Goal: Task Accomplishment & Management: Manage account settings

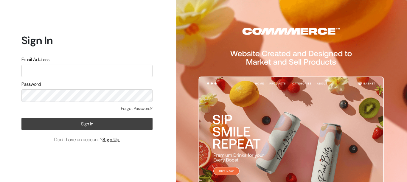
type input "aparna@yellowtommy.com"
click at [57, 124] on button "Sign In" at bounding box center [86, 124] width 131 height 13
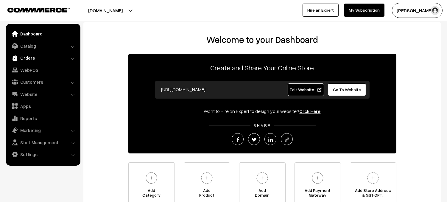
click at [44, 58] on link "Orders" at bounding box center [42, 57] width 71 height 11
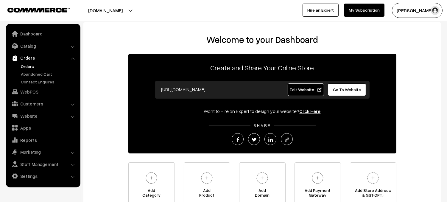
click at [37, 66] on link "Orders" at bounding box center [48, 66] width 59 height 6
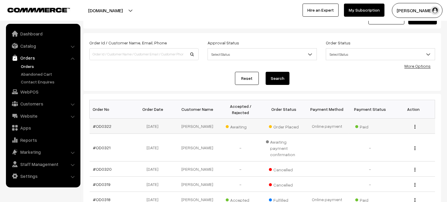
scroll to position [22, 0]
click at [104, 124] on link "#OD0322" at bounding box center [102, 125] width 18 height 5
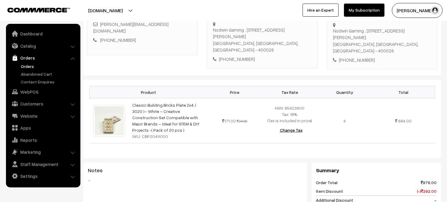
scroll to position [114, 0]
drag, startPoint x: 226, startPoint y: 52, endPoint x: 252, endPoint y: 53, distance: 26.3
click at [252, 55] on div "[PHONE_NUMBER]" at bounding box center [262, 58] width 98 height 7
copy div "9987553151"
click at [208, 167] on h3 "Notes" at bounding box center [195, 170] width 215 height 7
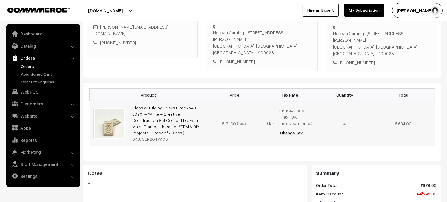
scroll to position [57, 0]
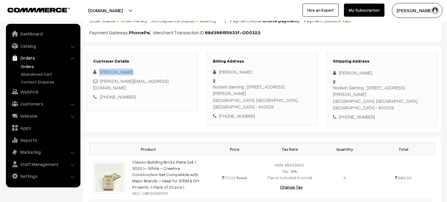
drag, startPoint x: 100, startPoint y: 72, endPoint x: 136, endPoint y: 71, distance: 37.0
click at [136, 71] on div "[PERSON_NAME]" at bounding box center [142, 72] width 98 height 7
copy div "[PERSON_NAME]"
click at [281, 113] on div "[PHONE_NUMBER]" at bounding box center [262, 116] width 98 height 7
drag, startPoint x: 338, startPoint y: 87, endPoint x: 389, endPoint y: 98, distance: 52.7
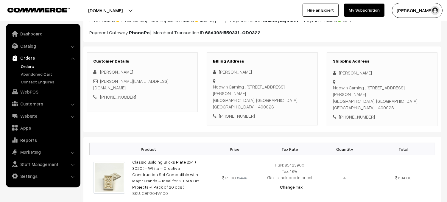
click at [389, 98] on div "Nodwin Gaming , [STREET_ADDRESS][PERSON_NAME]" at bounding box center [382, 97] width 98 height 27
drag, startPoint x: 334, startPoint y: 87, endPoint x: 405, endPoint y: 102, distance: 72.5
click at [405, 102] on div "Nodwin Gaming , [STREET_ADDRESS][PERSON_NAME]" at bounding box center [382, 97] width 98 height 27
copy div "Nodwin Gaming , [STREET_ADDRESS][PERSON_NAME]"
click at [305, 125] on div "Customer Details [PERSON_NAME] [PERSON_NAME][EMAIL_ADDRESS][DOMAIN_NAME] [PHONE…" at bounding box center [262, 89] width 358 height 86
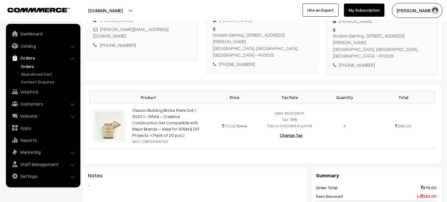
scroll to position [119, 0]
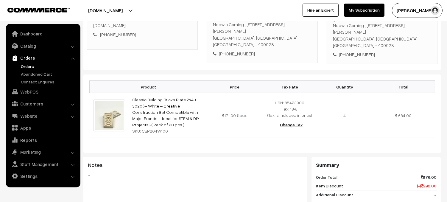
click at [208, 171] on blockquote "-" at bounding box center [195, 174] width 215 height 7
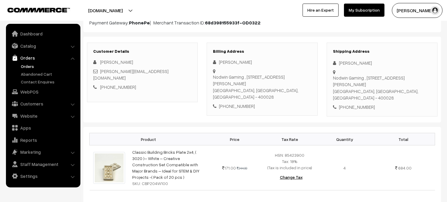
scroll to position [66, 0]
drag, startPoint x: 333, startPoint y: 77, endPoint x: 406, endPoint y: 90, distance: 74.1
click at [406, 90] on div "Nodwin Gaming , [STREET_ADDRESS][PERSON_NAME]" at bounding box center [382, 88] width 98 height 27
copy div "Nodwin Gaming , [STREET_ADDRESS][PERSON_NAME]"
click at [404, 104] on div "[PHONE_NUMBER]" at bounding box center [382, 107] width 98 height 7
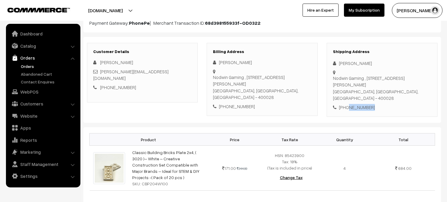
drag, startPoint x: 346, startPoint y: 100, endPoint x: 371, endPoint y: 100, distance: 25.0
click at [371, 104] on div "[PHONE_NUMBER]" at bounding box center [382, 107] width 98 height 7
copy div "9987553151"
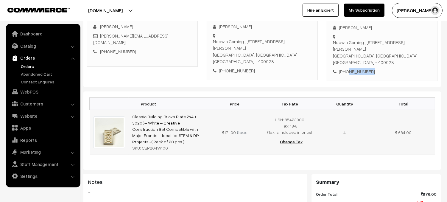
scroll to position [103, 0]
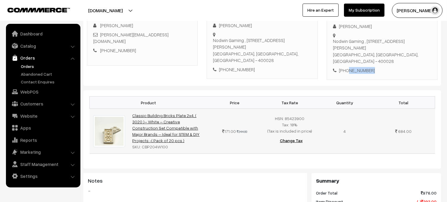
click at [162, 117] on link "Classic Building Bricks Plate 2x4, ( 3020 )– White – Creative Construction Set …" at bounding box center [165, 128] width 67 height 30
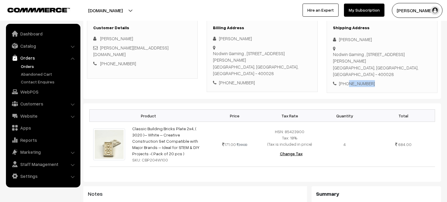
scroll to position [52, 0]
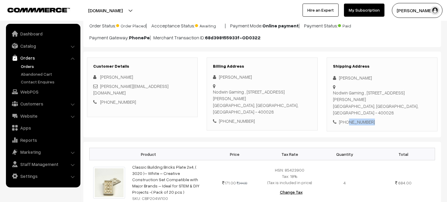
click at [401, 123] on div "Shipping Address [PERSON_NAME] [PERSON_NAME][STREET_ADDRESS][PERSON_NAME] [PHON…" at bounding box center [382, 95] width 111 height 74
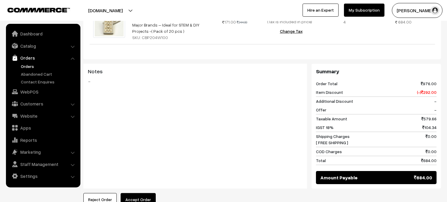
scroll to position [290, 0]
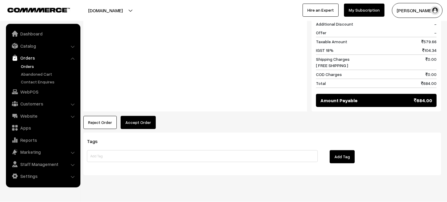
click at [147, 116] on button "Accept Order" at bounding box center [138, 122] width 35 height 13
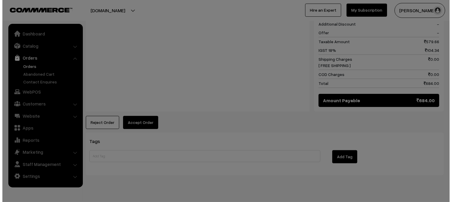
scroll to position [290, 0]
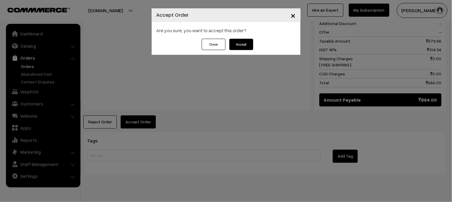
click at [241, 45] on button "Accept" at bounding box center [241, 44] width 24 height 11
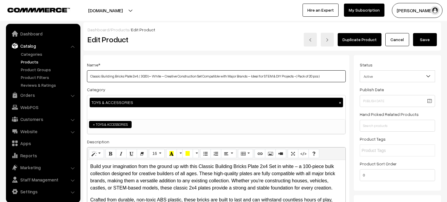
drag, startPoint x: 88, startPoint y: 76, endPoint x: 312, endPoint y: 79, distance: 223.8
click at [312, 79] on input "Classic Building Bricks Plate 2x4, ( 3020 )– White – Creative Construction Set …" at bounding box center [216, 76] width 259 height 12
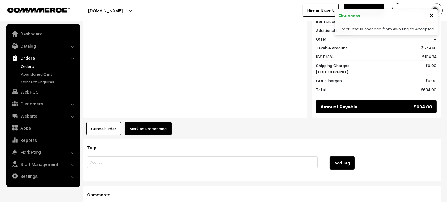
click at [156, 122] on button "Mark as Processing" at bounding box center [148, 128] width 47 height 13
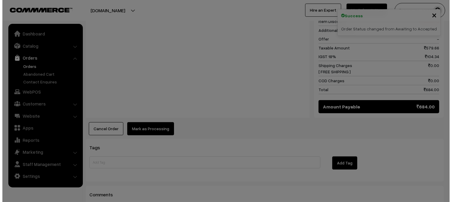
scroll to position [284, 0]
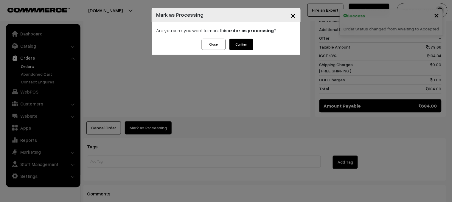
click at [246, 41] on button "Confirm" at bounding box center [241, 44] width 24 height 11
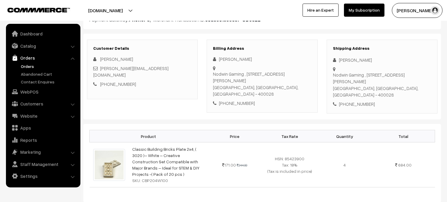
scroll to position [70, 0]
